Goal: Task Accomplishment & Management: Use online tool/utility

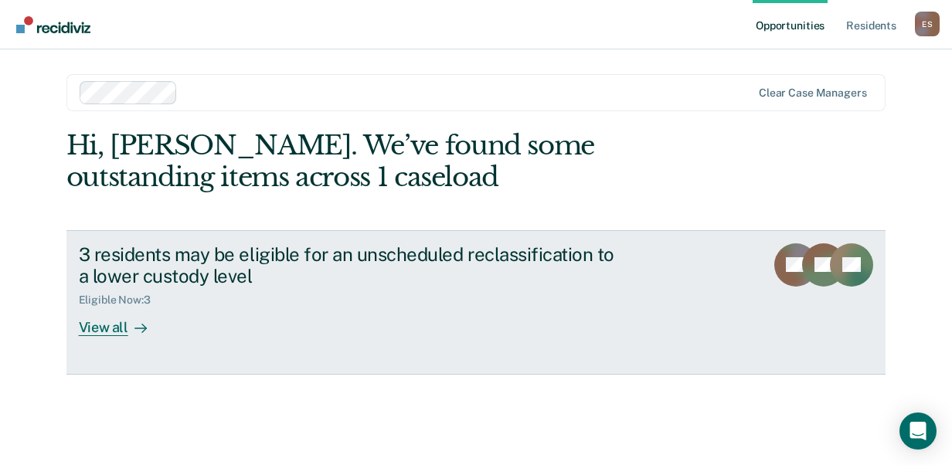
click at [96, 329] on div "View all" at bounding box center [122, 322] width 87 height 30
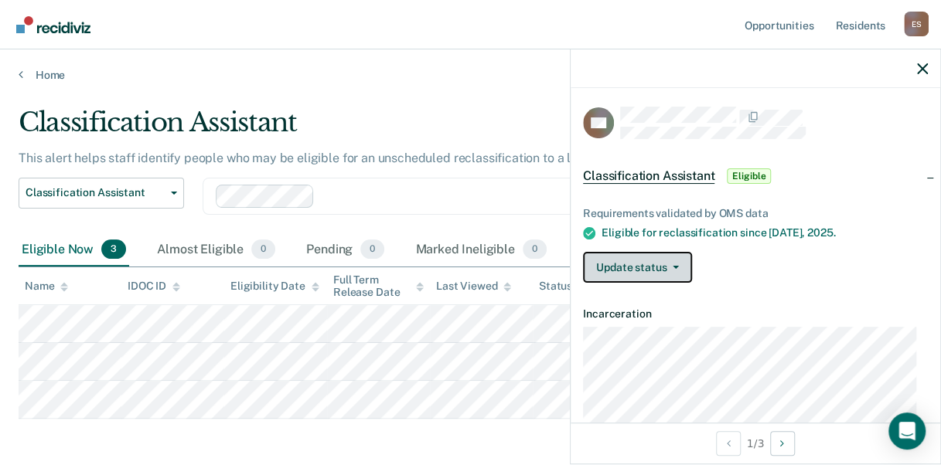
click at [680, 265] on button "Update status" at bounding box center [637, 267] width 109 height 31
click at [725, 268] on div "Update status [PERSON_NAME] Mark Ineligible" at bounding box center [755, 267] width 345 height 31
click at [184, 185] on div "Classification Assistant Classification Assistant Clear case managers" at bounding box center [442, 206] width 847 height 56
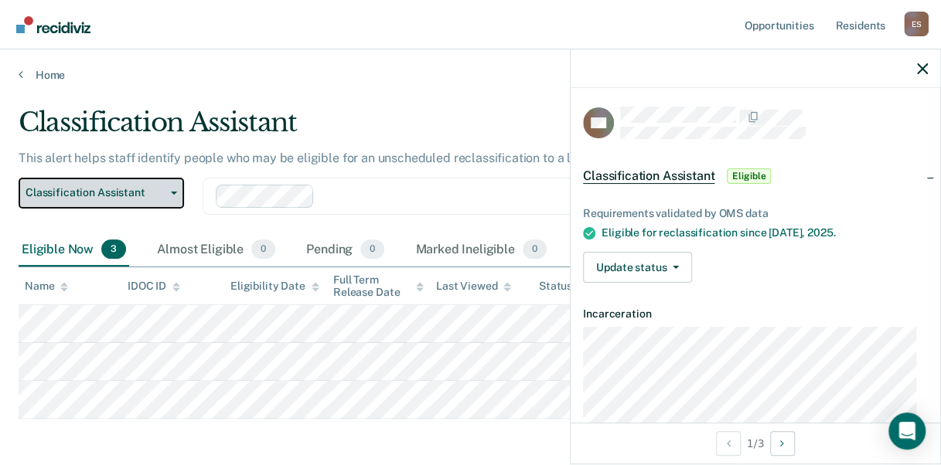
click at [170, 197] on button "Classification Assistant" at bounding box center [101, 193] width 165 height 31
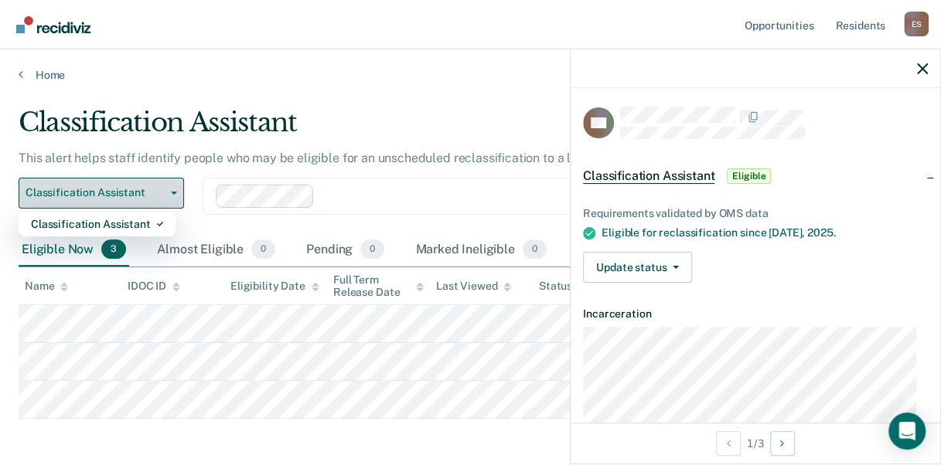
click at [179, 198] on button "Classification Assistant" at bounding box center [101, 193] width 165 height 31
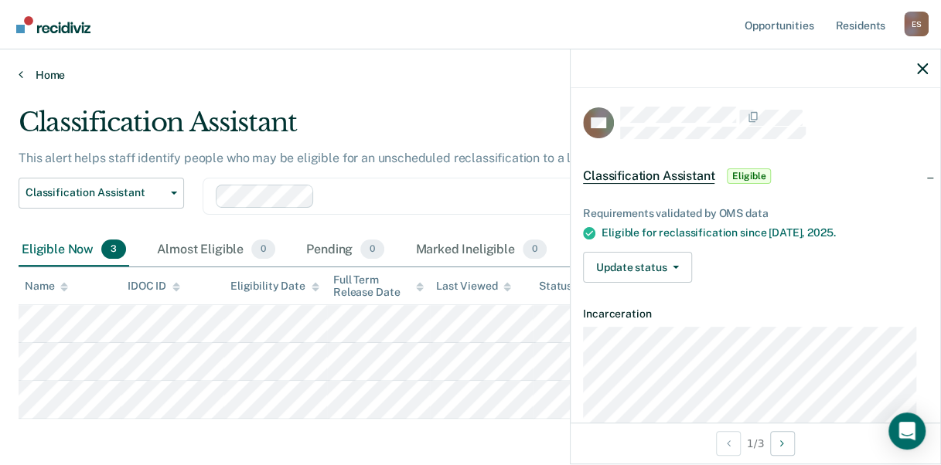
click at [49, 74] on link "Home" at bounding box center [471, 75] width 904 height 14
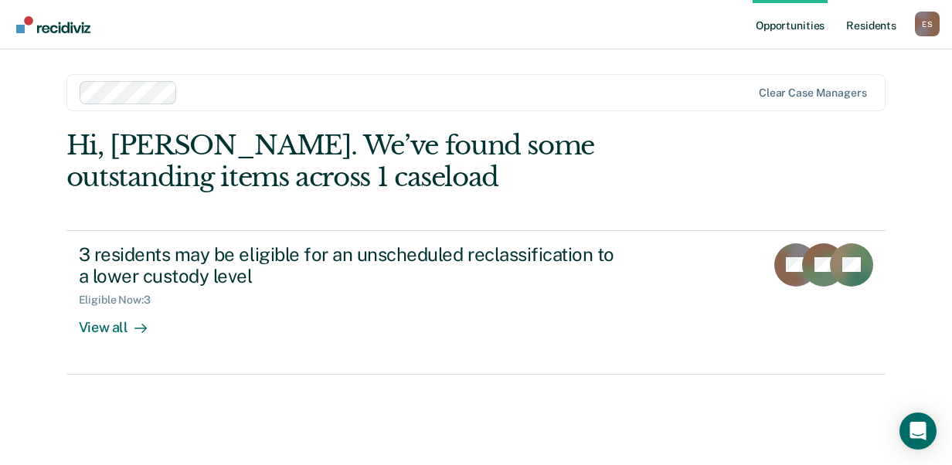
click at [870, 23] on link "Resident s" at bounding box center [871, 24] width 56 height 49
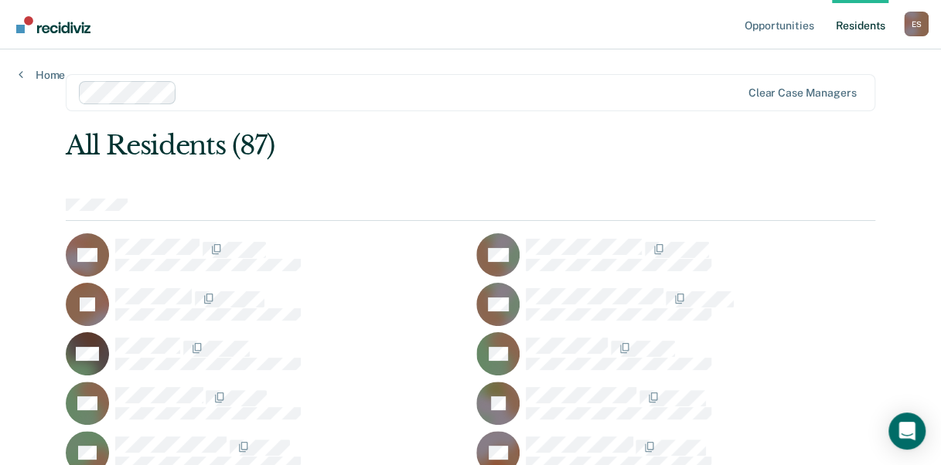
click at [870, 23] on link "Resident s" at bounding box center [860, 24] width 56 height 49
click at [786, 27] on link "Opportunities" at bounding box center [778, 24] width 75 height 49
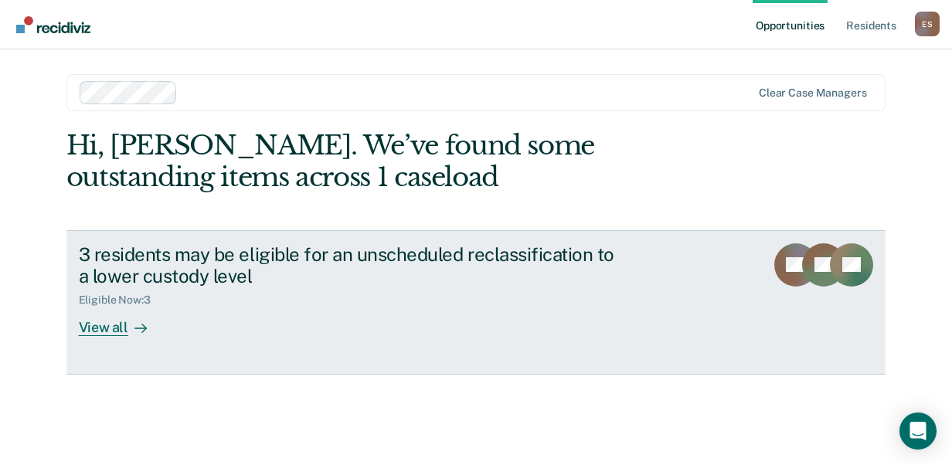
click at [288, 264] on div "3 residents may be eligible for an unscheduled reclassification to a lower cust…" at bounding box center [350, 266] width 543 height 45
